Goal: Contribute content

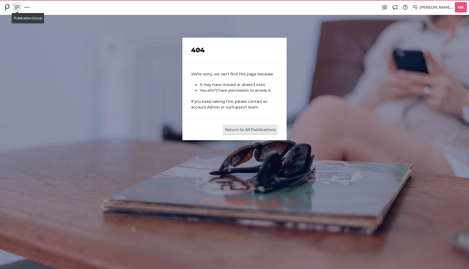
click at [20, 8] on link at bounding box center [16, 7] width 9 height 9
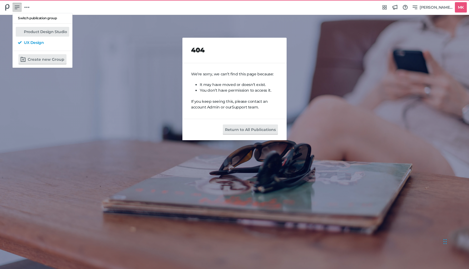
click at [32, 32] on h5 "Product Design Studio" at bounding box center [45, 32] width 43 height 5
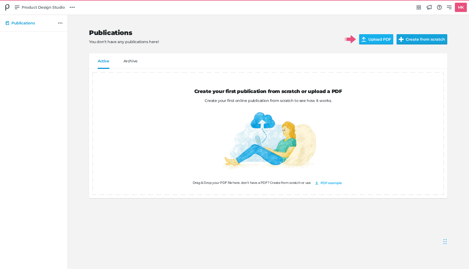
click at [420, 39] on button "Create from scratch" at bounding box center [422, 39] width 51 height 10
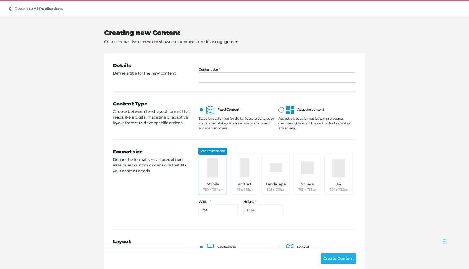
click at [282, 109] on div at bounding box center [281, 109] width 5 height 5
click at [279, 106] on input "Adaptive content" at bounding box center [279, 106] width 0 height 0
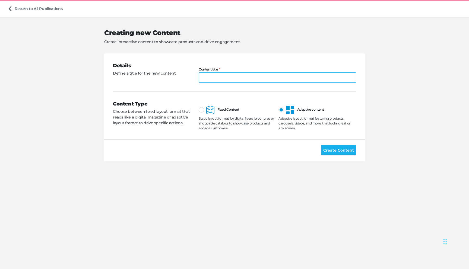
click at [207, 77] on input "Content title" at bounding box center [277, 77] width 157 height 10
type input "G"
type input "Landing page campaign"
click at [341, 151] on span "Create Content" at bounding box center [338, 150] width 31 height 6
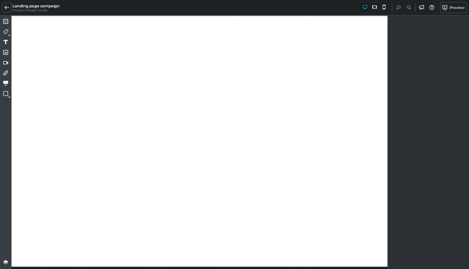
click at [419, 34] on div at bounding box center [428, 143] width 81 height 255
click at [6, 62] on icon at bounding box center [5, 62] width 5 height 5
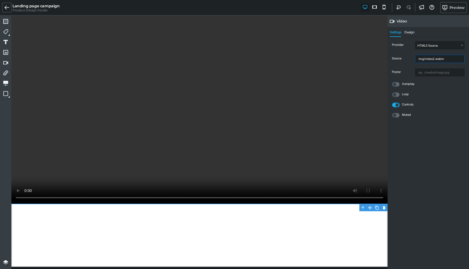
click at [424, 59] on input "img/video2.webm" at bounding box center [439, 59] width 49 height 8
click at [422, 72] on input "text" at bounding box center [439, 73] width 49 height 8
click at [423, 47] on select "HTML5 Source Youtube Youtube (no cookie) Vimeo" at bounding box center [439, 46] width 49 height 8
click at [412, 33] on span "Design" at bounding box center [409, 33] width 10 height 7
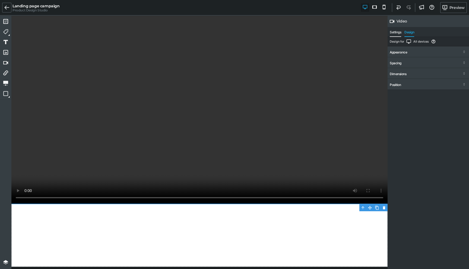
click at [391, 32] on span "Settings" at bounding box center [395, 33] width 11 height 7
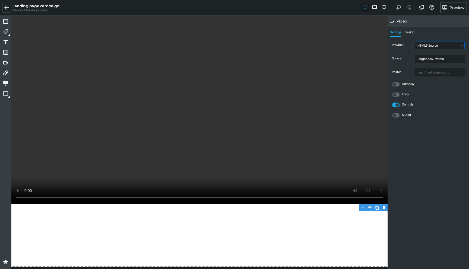
click at [422, 44] on select "HTML5 Source Youtube Youtube (no cookie) Vimeo" at bounding box center [439, 46] width 49 height 8
click at [186, 123] on div at bounding box center [199, 110] width 376 height 189
click at [424, 59] on input "img/video2.webm" at bounding box center [439, 59] width 49 height 8
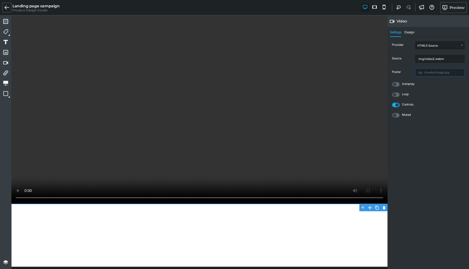
click at [430, 76] on input "text" at bounding box center [439, 73] width 49 height 8
click at [430, 43] on select "HTML5 Source Youtube Youtube (no cookie) Vimeo" at bounding box center [439, 46] width 49 height 8
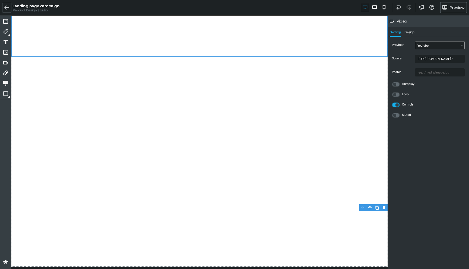
select select "yt"
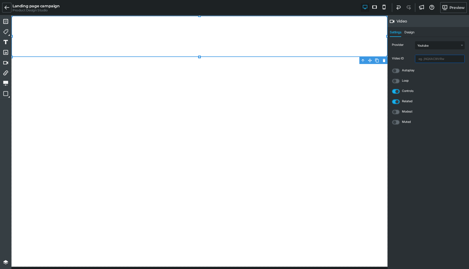
click at [426, 61] on input "text" at bounding box center [439, 59] width 49 height 8
click at [434, 55] on input "text" at bounding box center [439, 59] width 49 height 8
click at [433, 60] on input "text" at bounding box center [439, 59] width 49 height 8
paste input "[URL][DOMAIN_NAME]"
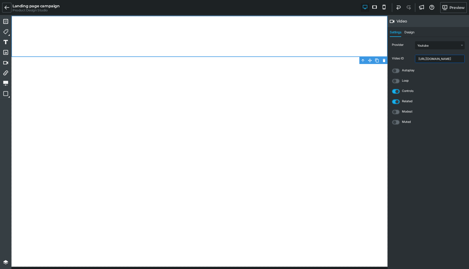
type input "[URL][DOMAIN_NAME]"
click at [439, 80] on div "Loop" at bounding box center [428, 81] width 75 height 7
click at [396, 69] on label at bounding box center [396, 70] width 8 height 5
click at [0, 0] on input "checkbox" at bounding box center [0, 0] width 0 height 0
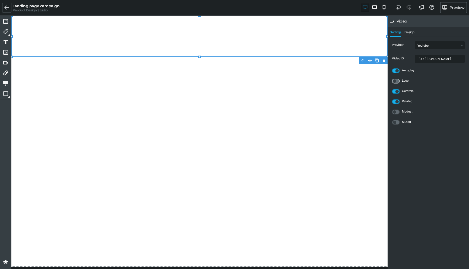
click at [395, 81] on icon at bounding box center [395, 81] width 5 height 5
click at [0, 0] on input "checkbox" at bounding box center [0, 0] width 0 height 0
click at [394, 79] on label at bounding box center [396, 81] width 8 height 5
click at [0, 0] on input "checkbox" at bounding box center [0, 0] width 0 height 0
click at [395, 111] on icon at bounding box center [395, 112] width 5 height 5
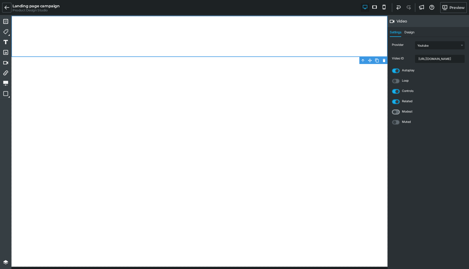
click at [0, 0] on input "checkbox" at bounding box center [0, 0] width 0 height 0
click at [395, 111] on label at bounding box center [396, 112] width 8 height 5
click at [0, 0] on input "checkbox" at bounding box center [0, 0] width 0 height 0
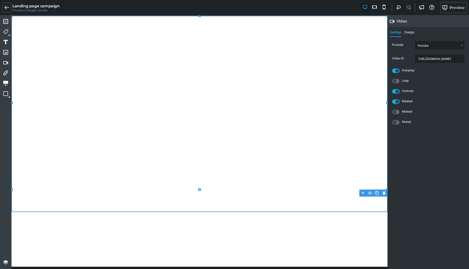
click at [201, 191] on icon at bounding box center [199, 189] width 3 height 3
click at [206, 117] on div at bounding box center [199, 114] width 376 height 197
click at [428, 47] on select "HTML5 Source Youtube Youtube (no cookie) Vimeo" at bounding box center [439, 46] width 49 height 8
select select "ytnc"
click at [425, 48] on select "HTML5 Source Youtube Youtube (no cookie) Vimeo" at bounding box center [439, 46] width 49 height 8
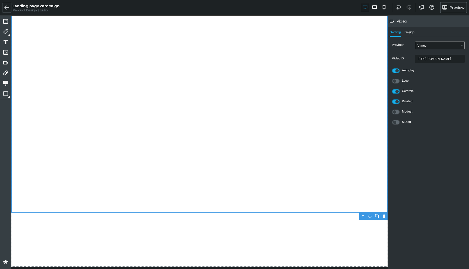
select select "vi"
click at [424, 46] on select "HTML5 Source Youtube Youtube (no cookie) Vimeo" at bounding box center [439, 46] width 49 height 8
select select "yt"
click at [425, 48] on select "HTML5 Source Youtube Youtube (no cookie) Vimeo" at bounding box center [439, 46] width 49 height 8
click at [342, 253] on div at bounding box center [199, 141] width 376 height 251
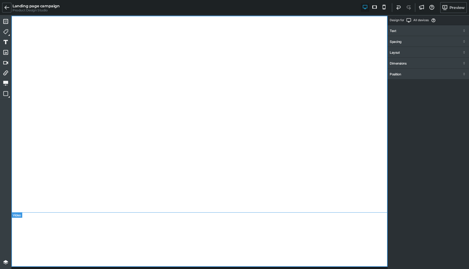
click at [327, 87] on div at bounding box center [199, 114] width 376 height 197
select select "yt"
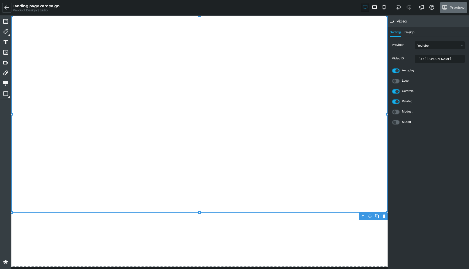
click at [447, 8] on icon at bounding box center [444, 7] width 5 height 5
click at [428, 60] on input "[URL][DOMAIN_NAME]" at bounding box center [439, 59] width 49 height 8
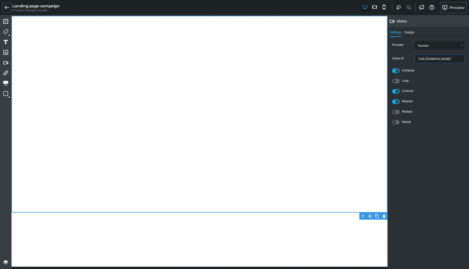
paste input "2b2gJu-g3qE"
type input "[URL][DOMAIN_NAME]"
click at [441, 88] on div "Controls" at bounding box center [428, 91] width 75 height 7
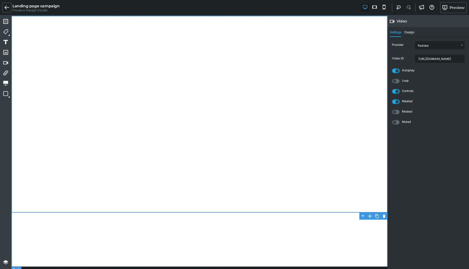
click at [364, 235] on div at bounding box center [199, 141] width 376 height 251
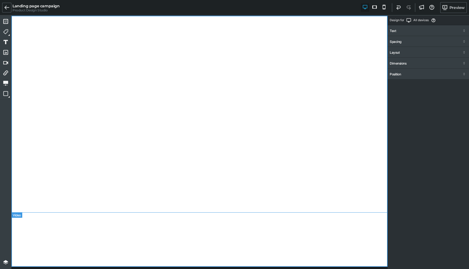
click at [341, 112] on div at bounding box center [199, 114] width 376 height 197
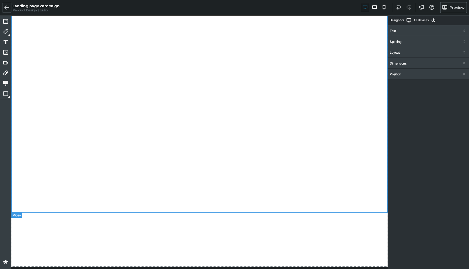
select select "yt"
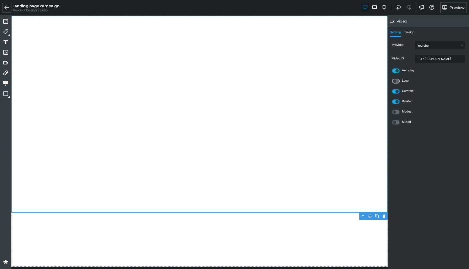
click at [395, 81] on icon at bounding box center [395, 81] width 5 height 5
click at [0, 0] on input "checkbox" at bounding box center [0, 0] width 0 height 0
click at [395, 81] on label at bounding box center [396, 81] width 8 height 5
click at [0, 0] on input "checkbox" at bounding box center [0, 0] width 0 height 0
click at [395, 114] on label at bounding box center [396, 112] width 8 height 5
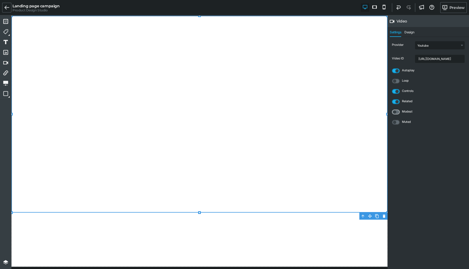
click at [0, 0] on input "checkbox" at bounding box center [0, 0] width 0 height 0
click at [395, 114] on label at bounding box center [396, 112] width 8 height 5
click at [0, 0] on input "checkbox" at bounding box center [0, 0] width 0 height 0
click at [395, 114] on label at bounding box center [396, 112] width 8 height 5
click at [0, 0] on input "checkbox" at bounding box center [0, 0] width 0 height 0
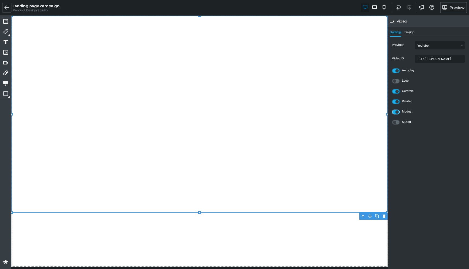
click at [395, 114] on label at bounding box center [396, 112] width 8 height 5
click at [0, 0] on input "checkbox" at bounding box center [0, 0] width 0 height 0
click at [429, 148] on div "Provider HTML5 Source Youtube Youtube (no cookie) Vimeo Video ID [URL][DOMAIN_N…" at bounding box center [428, 153] width 81 height 233
click at [443, 7] on icon at bounding box center [444, 7] width 5 height 5
click at [4, 55] on icon at bounding box center [5, 52] width 5 height 5
